Goal: Task Accomplishment & Management: Use online tool/utility

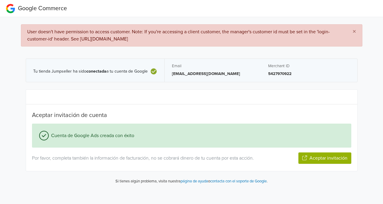
click at [356, 31] on span "×" at bounding box center [355, 31] width 4 height 9
drag, startPoint x: 198, startPoint y: 72, endPoint x: 152, endPoint y: 72, distance: 45.5
click at [197, 72] on p "[EMAIL_ADDRESS][DOMAIN_NAME]" at bounding box center [213, 74] width 82 height 6
click at [152, 72] on icon at bounding box center [154, 71] width 6 height 6
drag, startPoint x: 103, startPoint y: 72, endPoint x: 96, endPoint y: 72, distance: 6.3
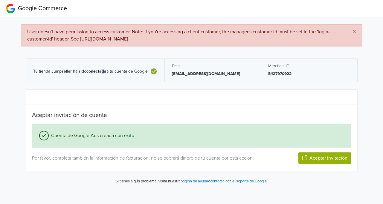
click at [102, 72] on b "conectada" at bounding box center [97, 71] width 20 height 5
drag, startPoint x: 43, startPoint y: 73, endPoint x: 155, endPoint y: 73, distance: 111.3
click at [44, 73] on span "Tu tienda Jumpseller ha sido conectada a tu cuenta de Google" at bounding box center [90, 71] width 115 height 5
click at [283, 72] on p "5427970922" at bounding box center [309, 74] width 82 height 6
click at [356, 30] on span "×" at bounding box center [355, 31] width 4 height 9
